Goal: Transaction & Acquisition: Book appointment/travel/reservation

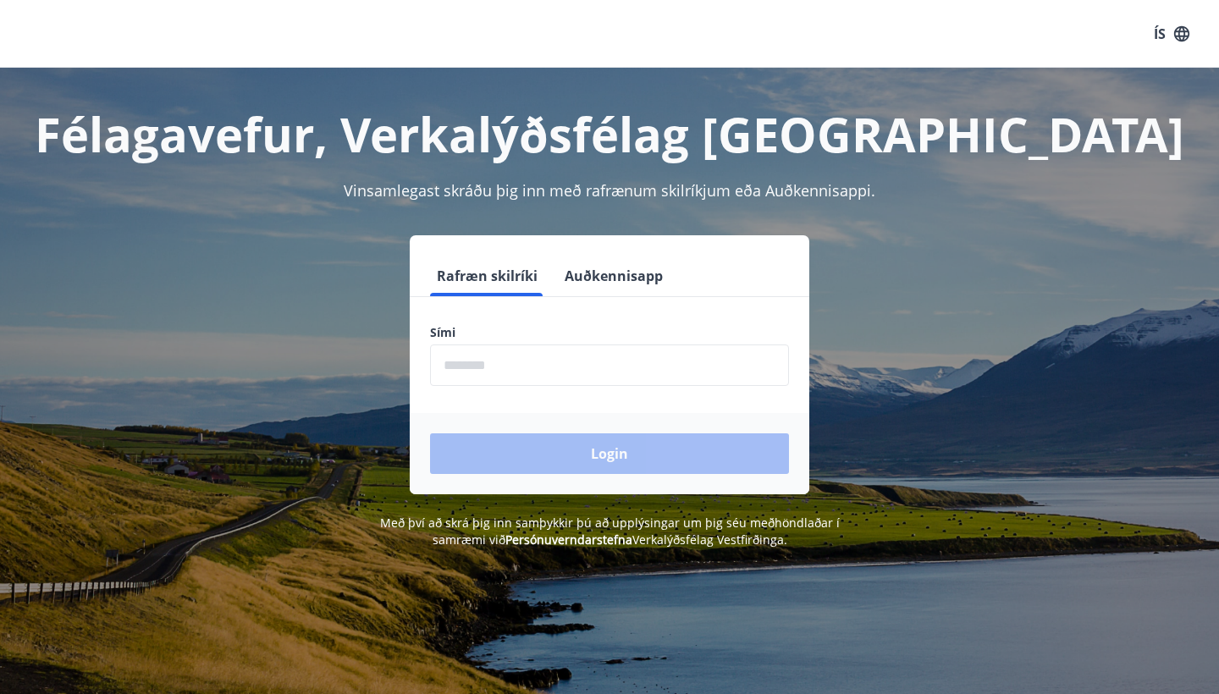
click at [625, 361] on input "phone" at bounding box center [609, 364] width 359 height 41
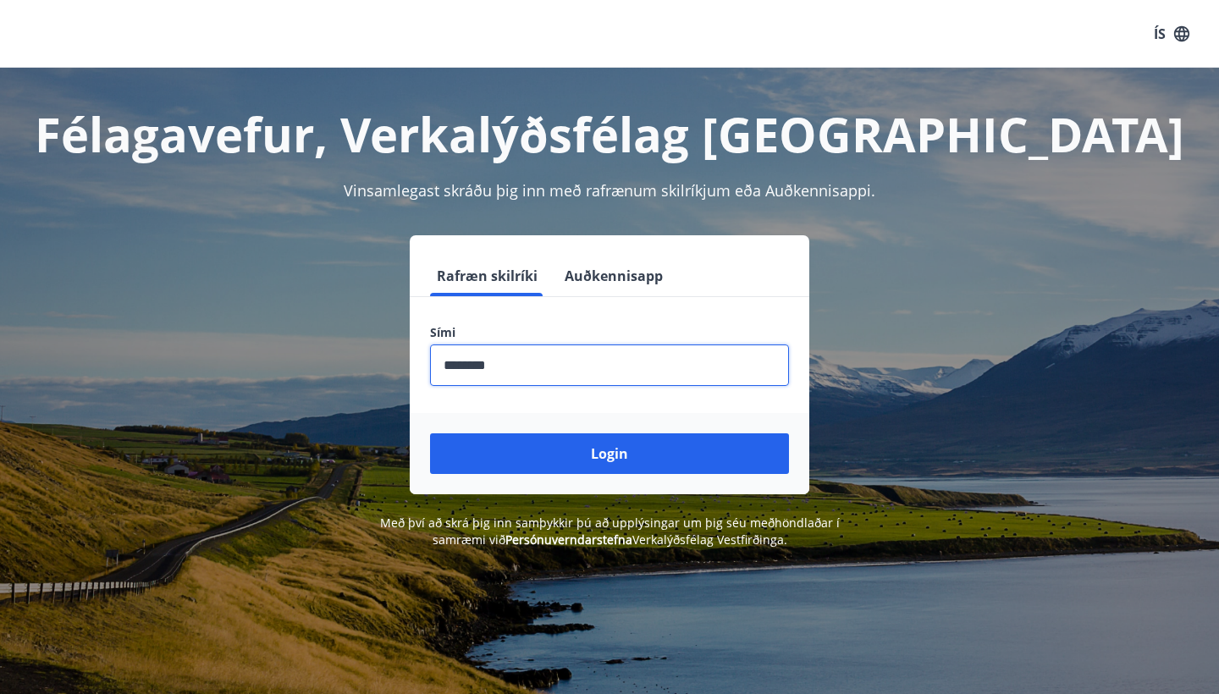
type input "********"
click at [609, 454] on button "Login" at bounding box center [609, 453] width 359 height 41
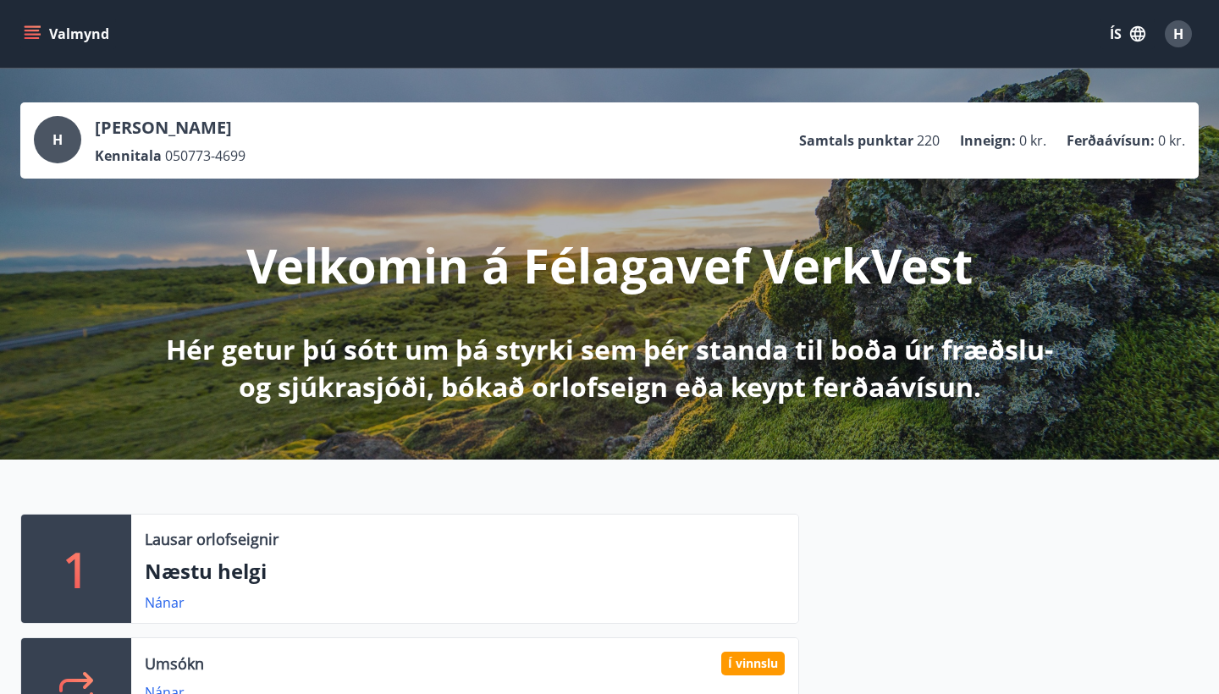
click at [1171, 37] on div "H" at bounding box center [1178, 33] width 27 height 27
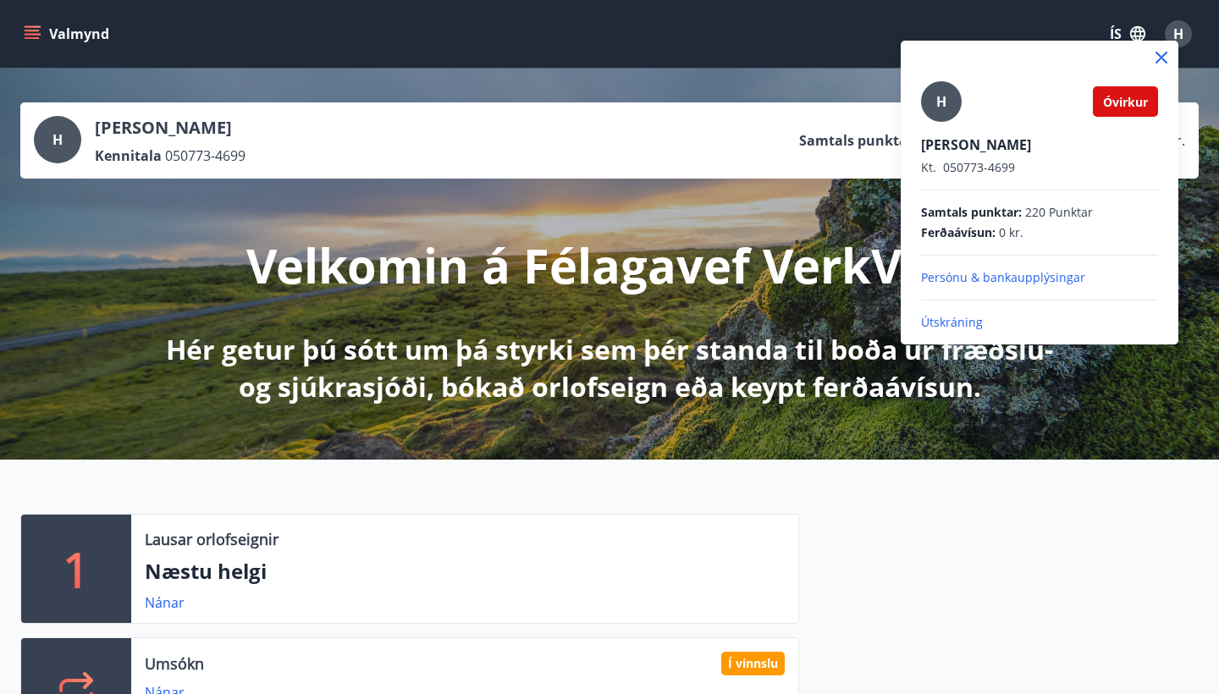
click at [1171, 37] on div at bounding box center [609, 347] width 1219 height 694
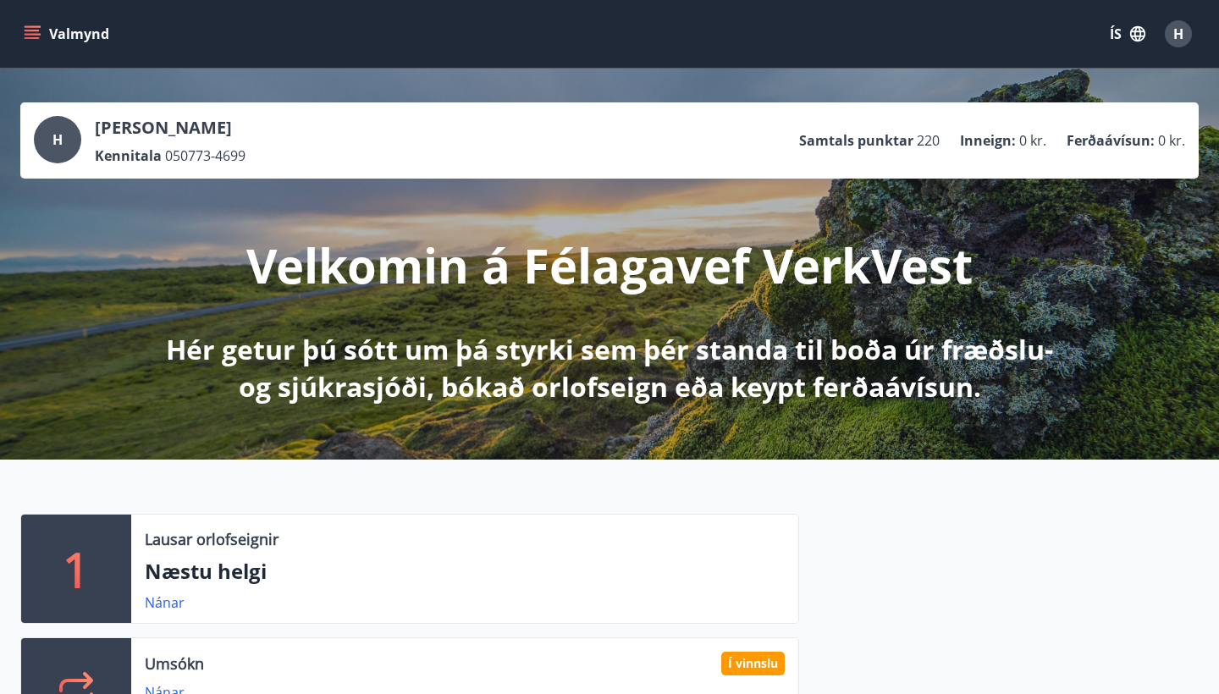
click at [37, 30] on icon "menu" at bounding box center [32, 31] width 15 height 2
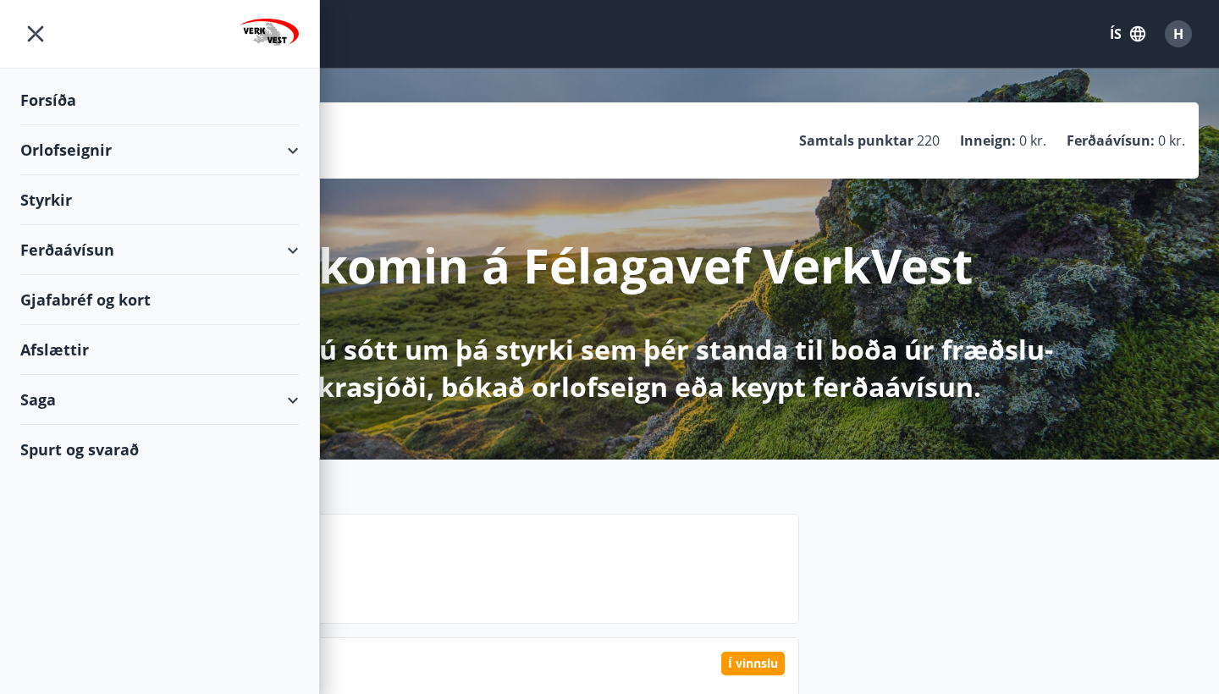
click at [98, 147] on div "Orlofseignir" at bounding box center [159, 150] width 278 height 50
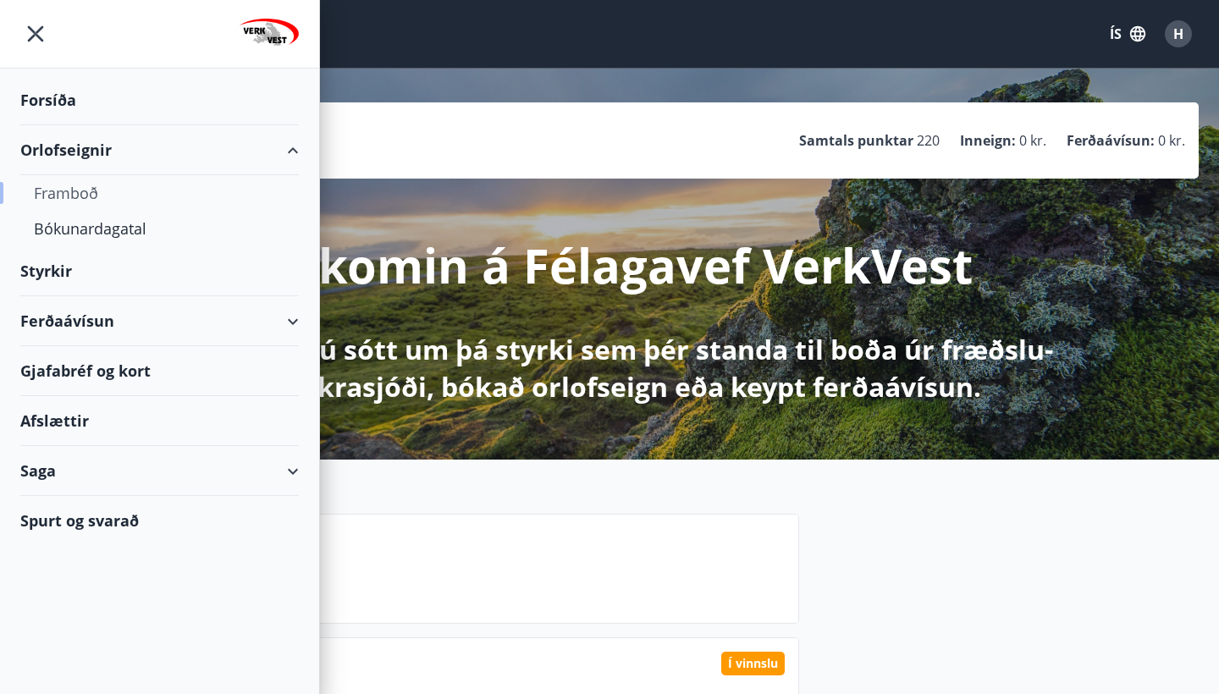
click at [79, 185] on div "Framboð" at bounding box center [159, 193] width 251 height 36
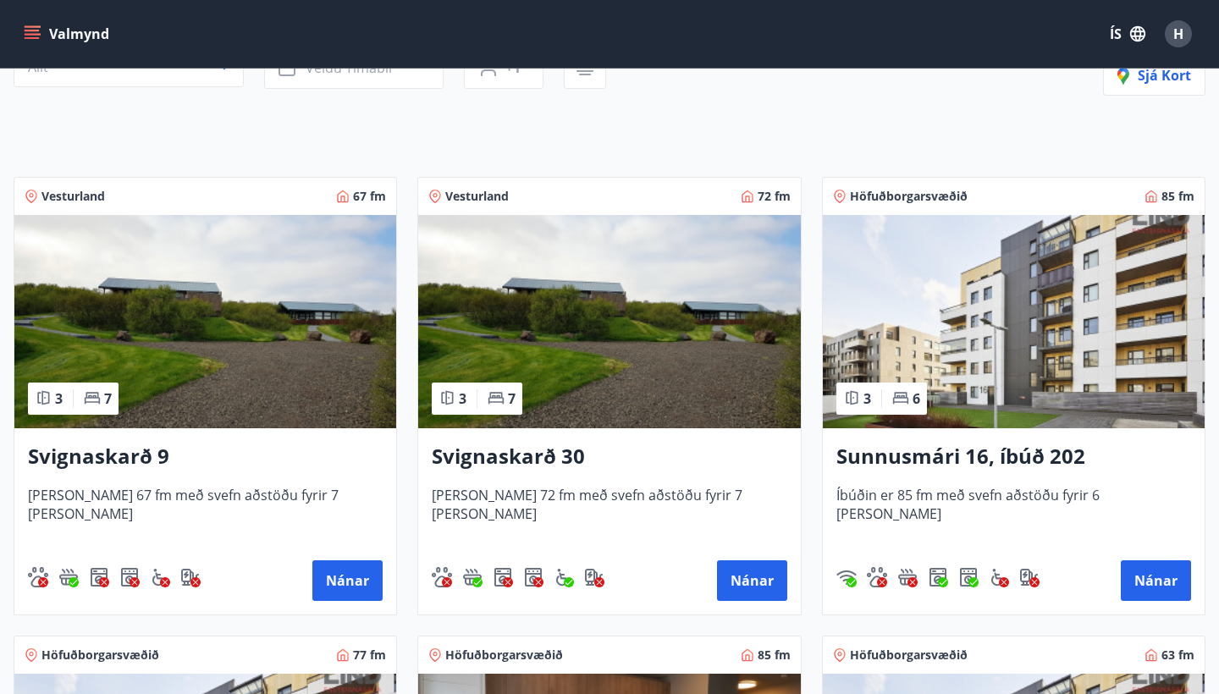
scroll to position [219, 0]
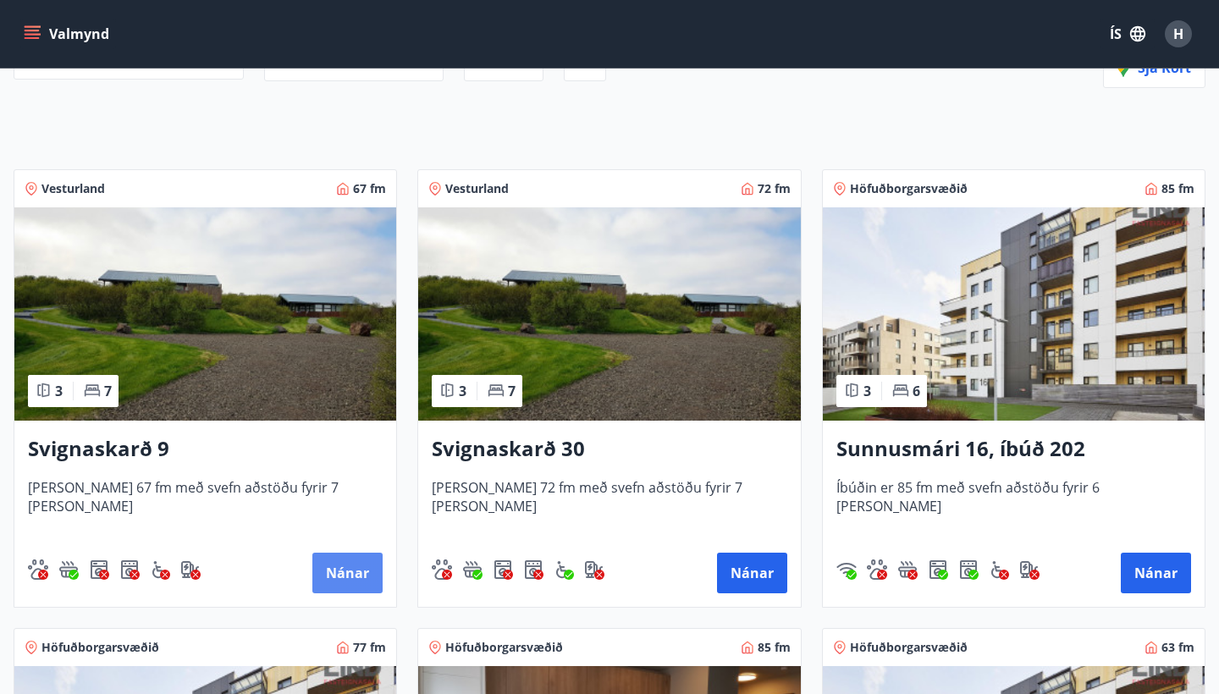
click at [339, 569] on button "Nánar" at bounding box center [347, 573] width 70 height 41
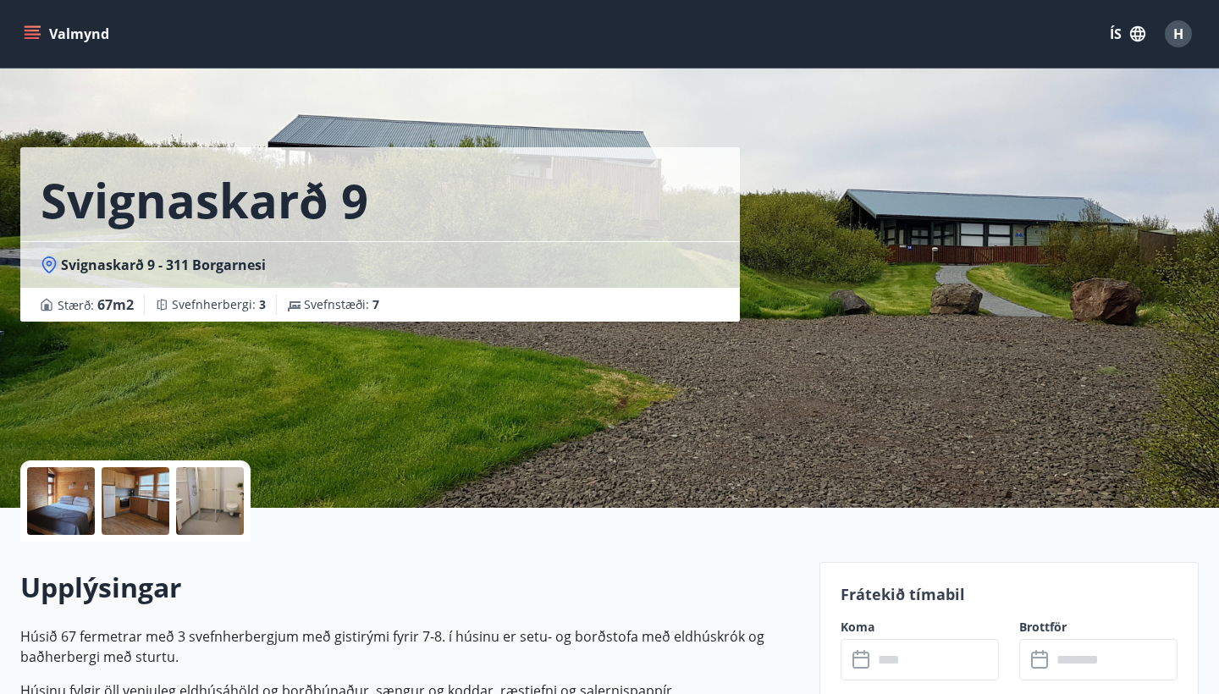
click at [862, 664] on icon at bounding box center [862, 660] width 20 height 20
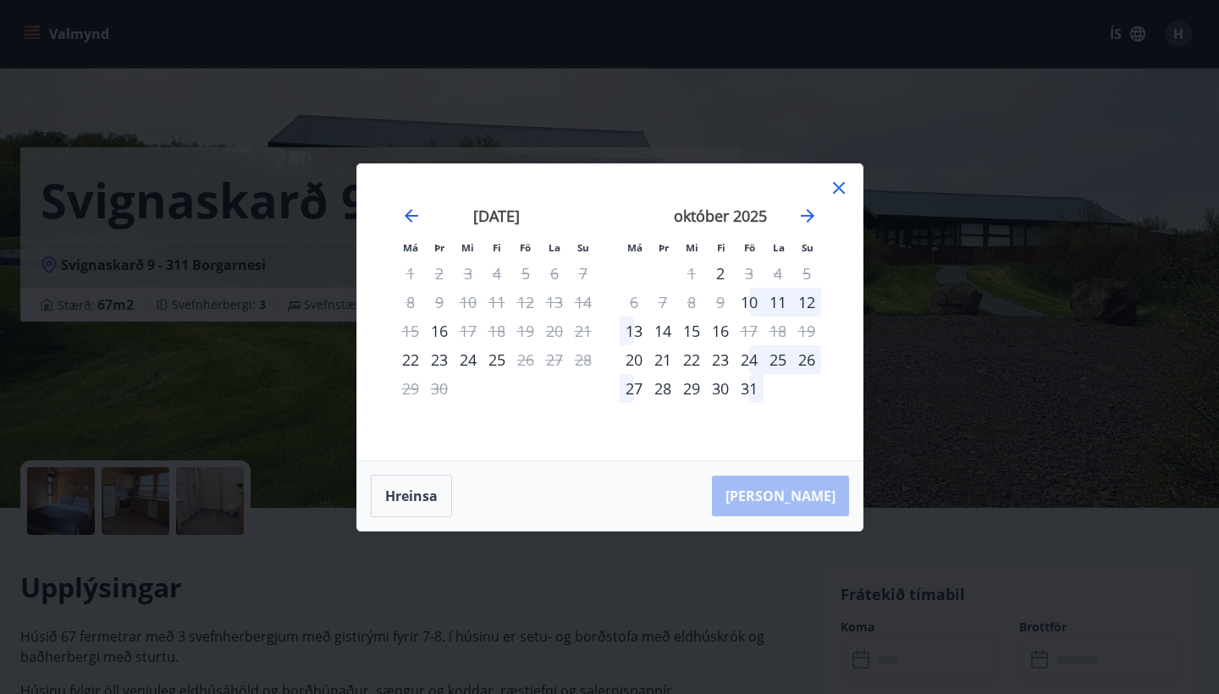
click at [840, 179] on icon at bounding box center [839, 188] width 20 height 20
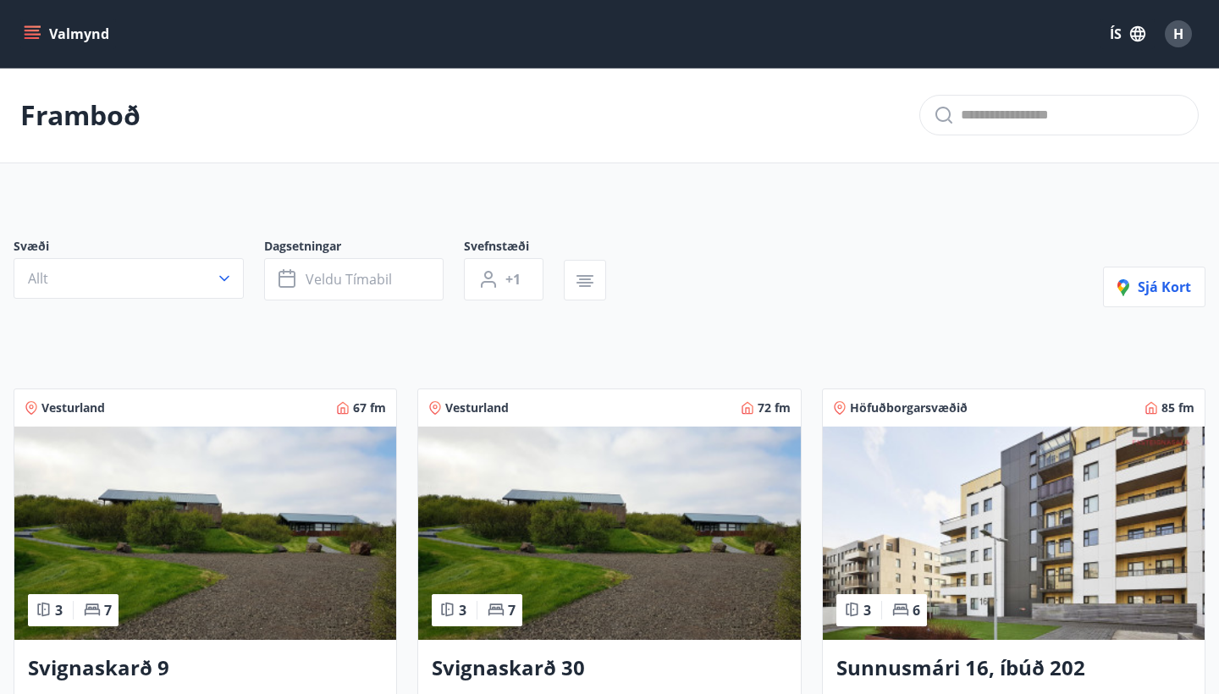
click at [554, 674] on h3 "Svignaskarð 30" at bounding box center [609, 668] width 355 height 30
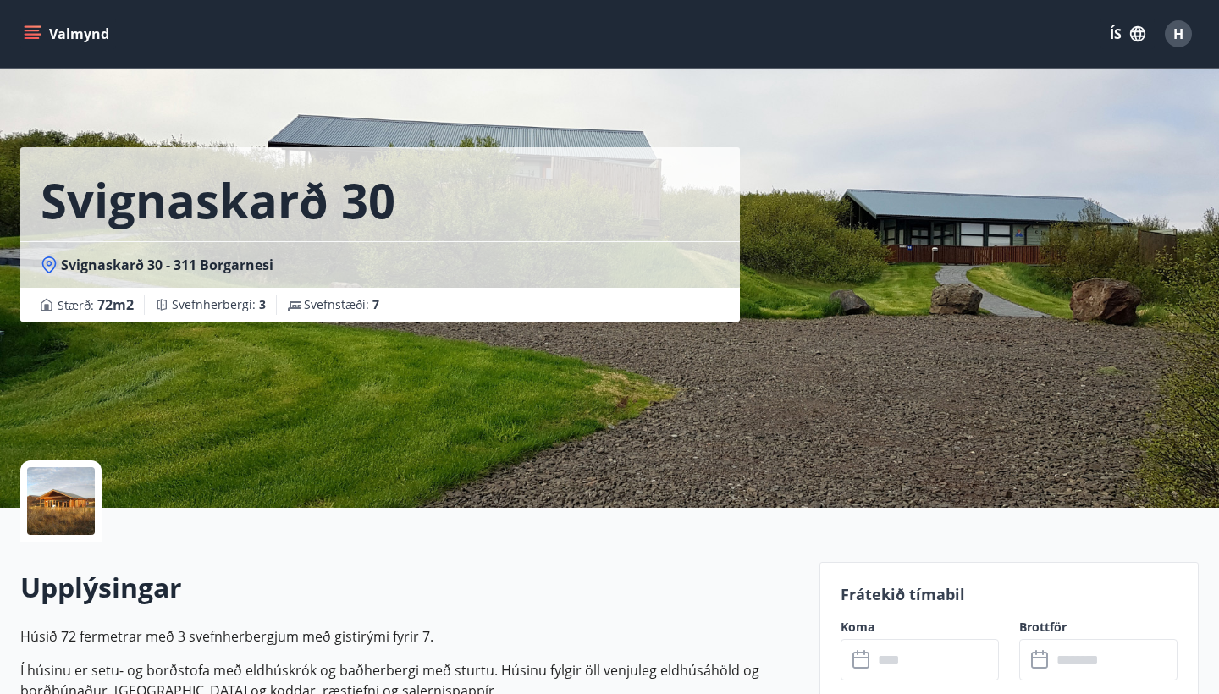
click at [862, 659] on icon at bounding box center [862, 660] width 20 height 20
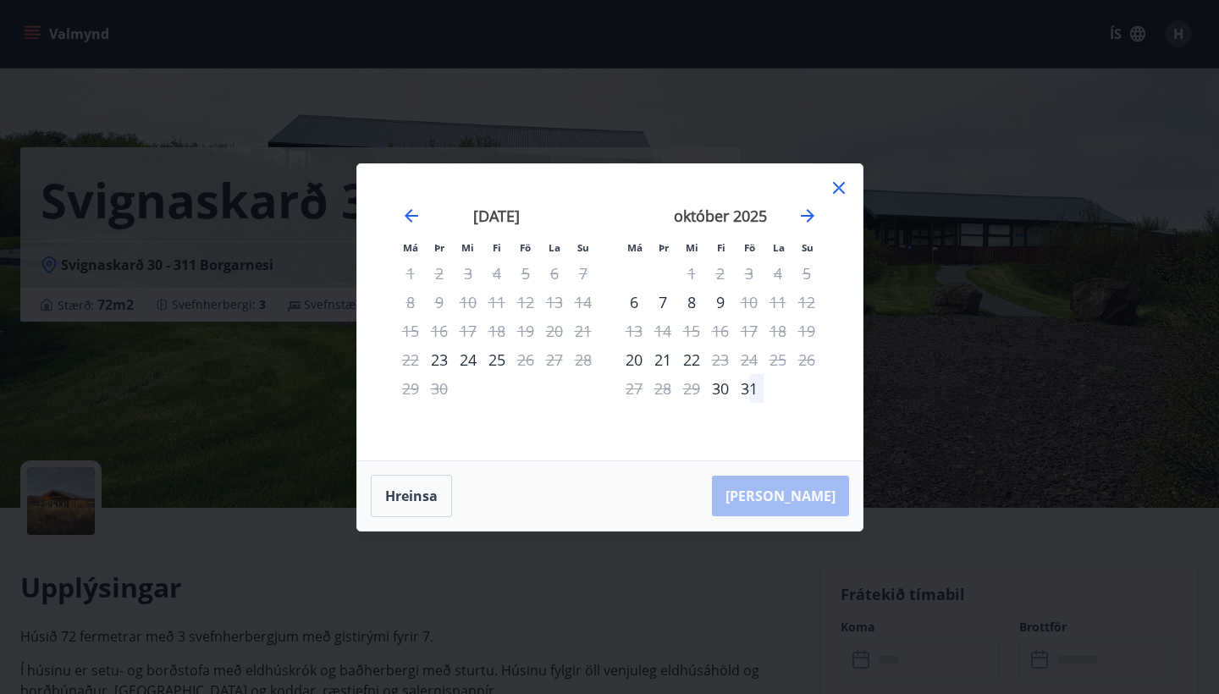
click at [844, 186] on icon at bounding box center [839, 188] width 20 height 20
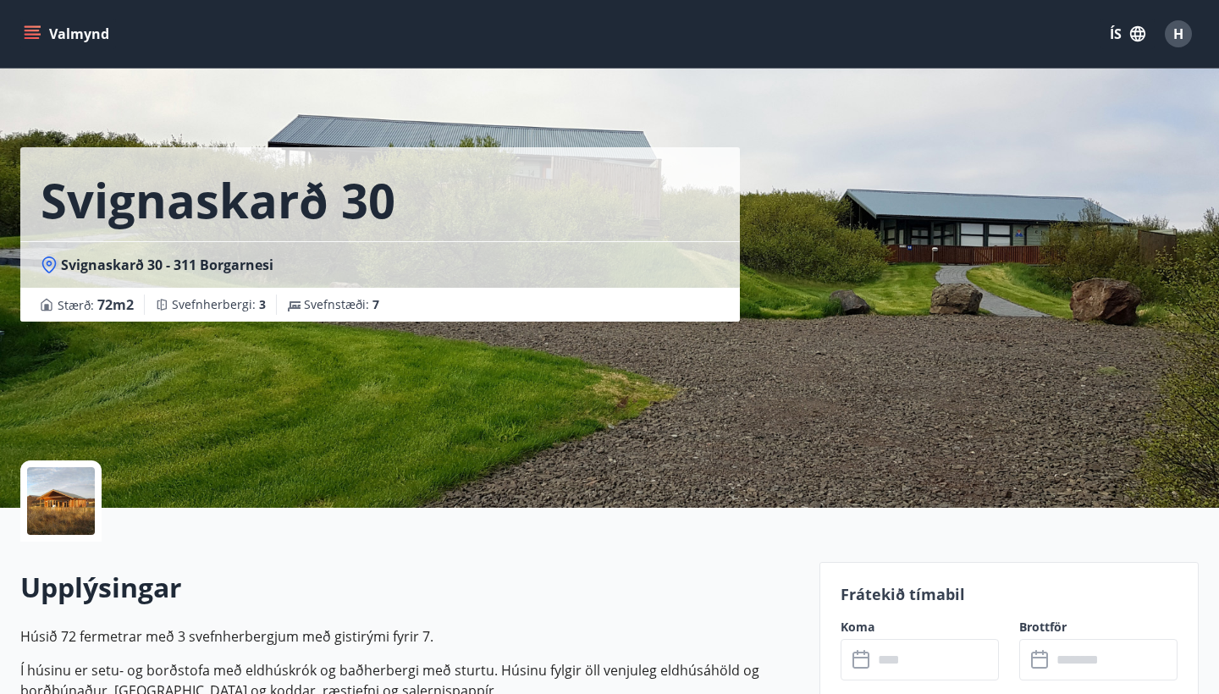
click at [1177, 41] on span "H" at bounding box center [1178, 34] width 10 height 19
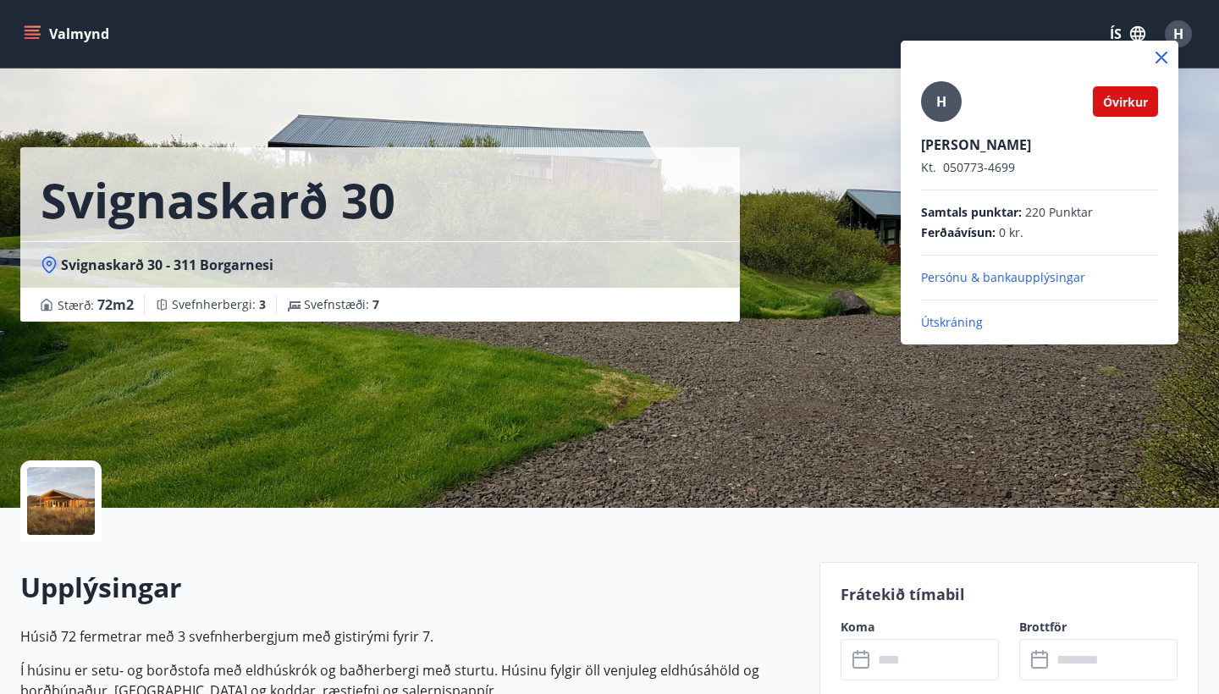
click at [975, 321] on p "Útskráning" at bounding box center [1039, 322] width 237 height 17
